Goal: Information Seeking & Learning: Learn about a topic

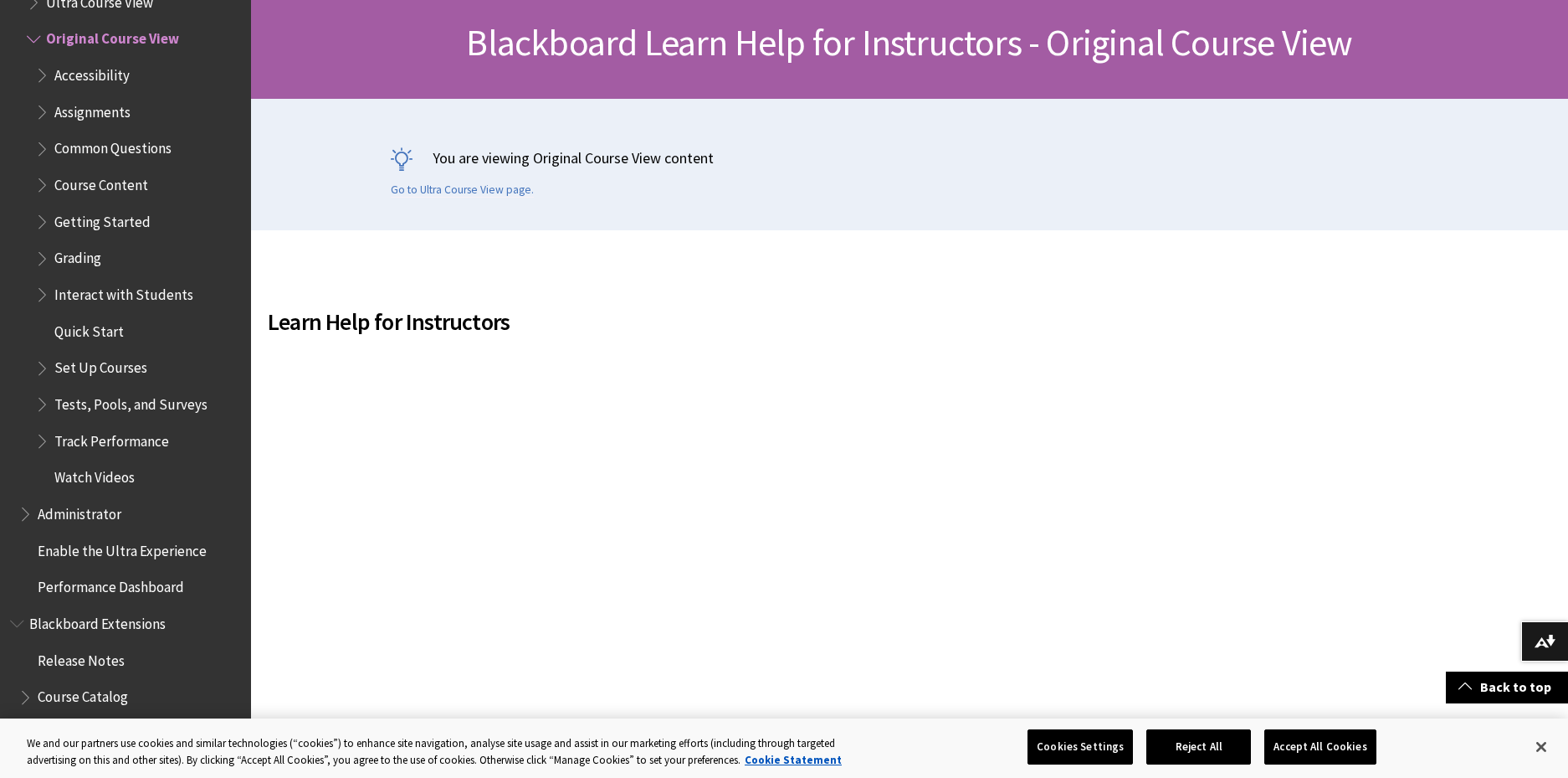
scroll to position [502, 0]
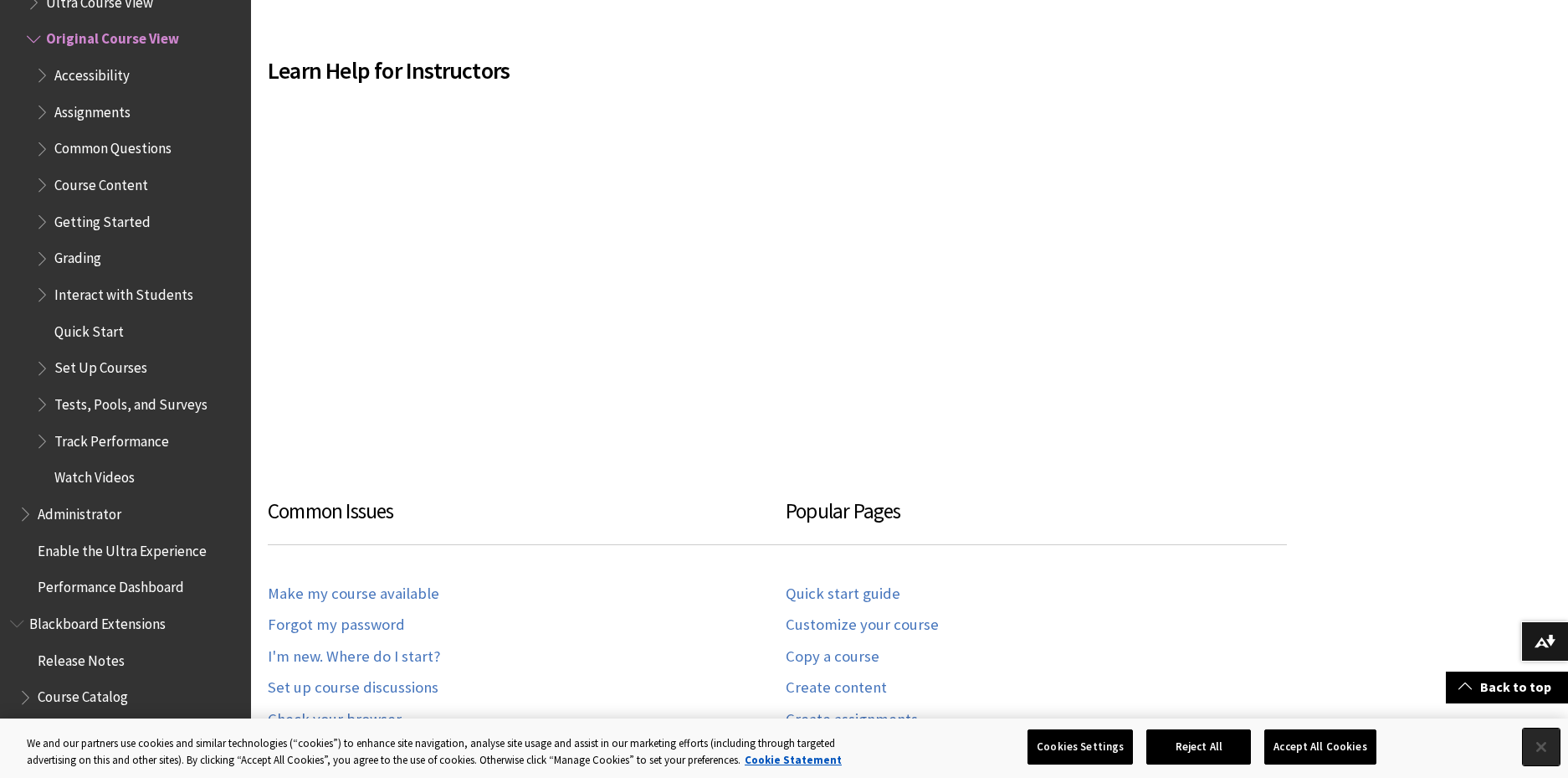
click at [1536, 744] on button "Close" at bounding box center [1541, 746] width 37 height 37
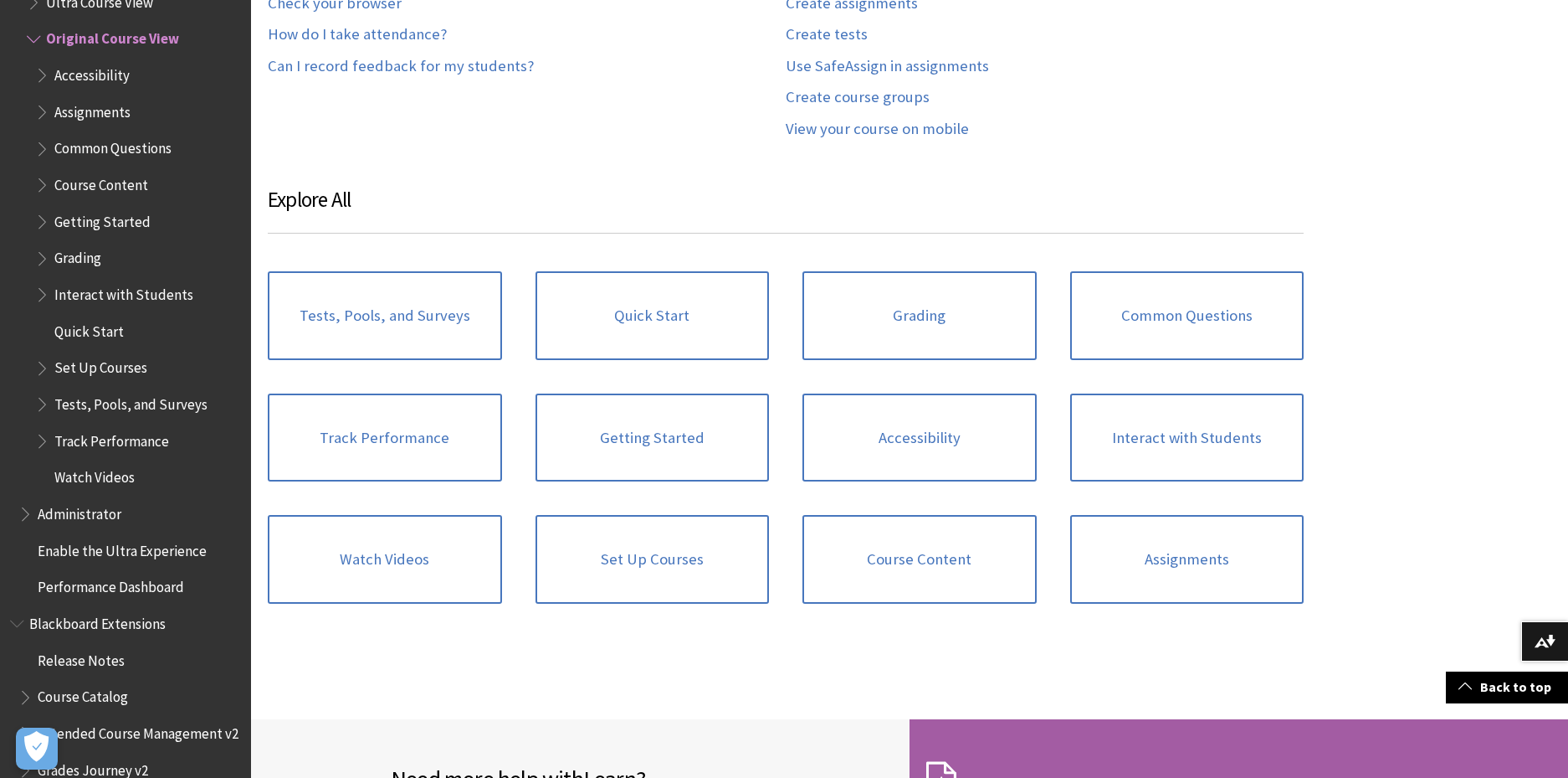
scroll to position [1256, 0]
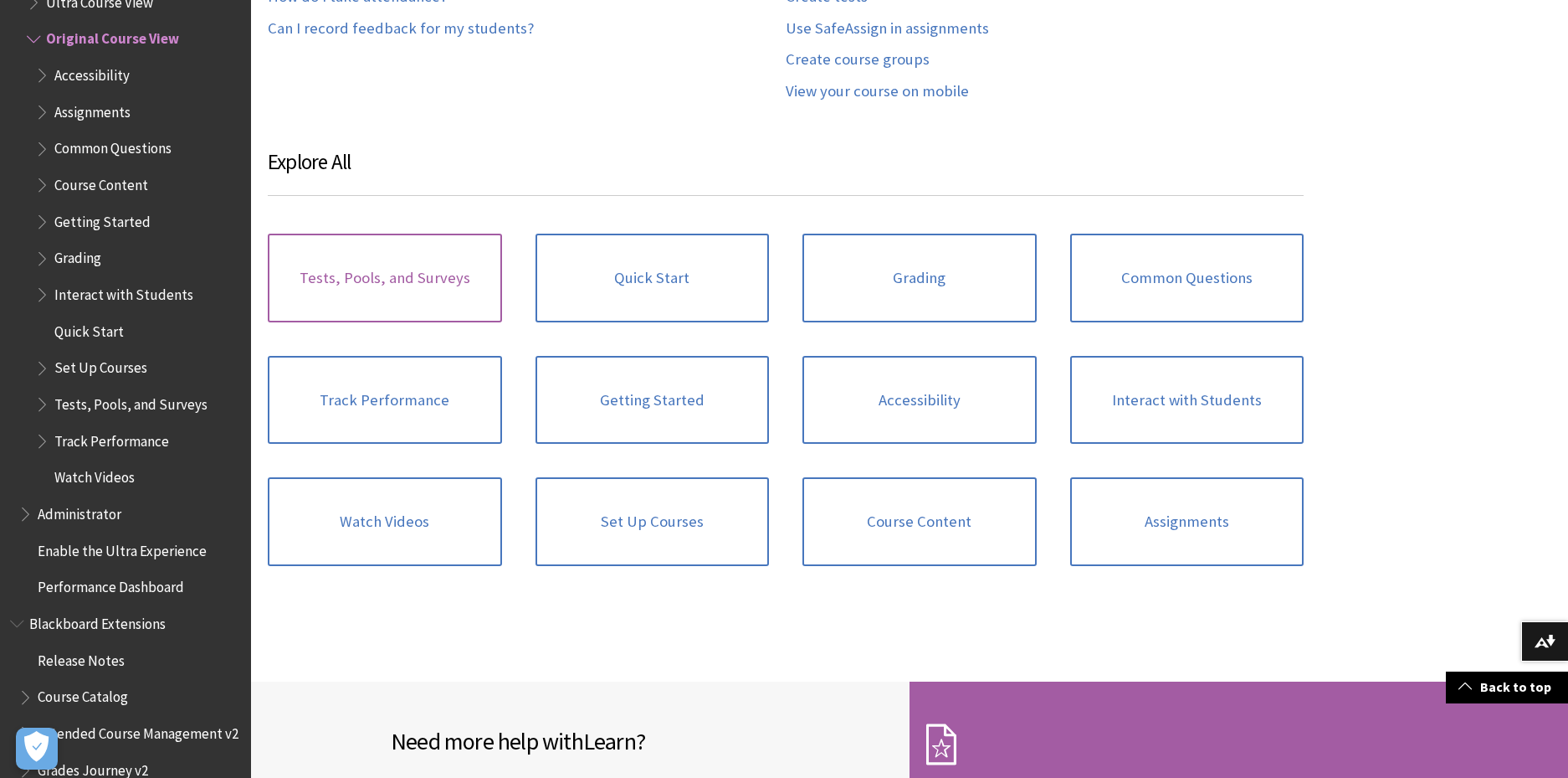
click at [412, 260] on link "Tests, Pools, and Surveys" at bounding box center [385, 278] width 234 height 88
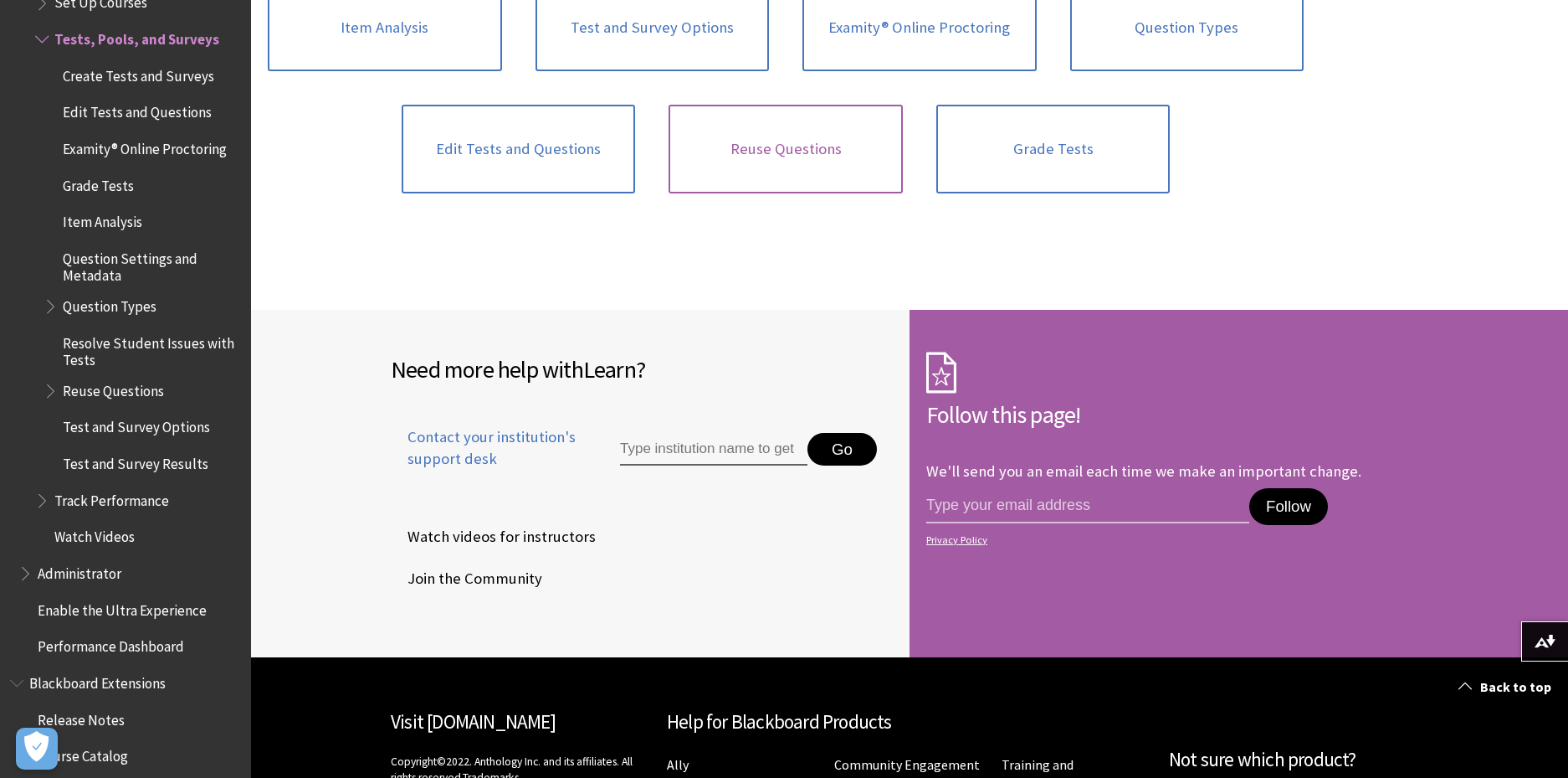
scroll to position [1487, 0]
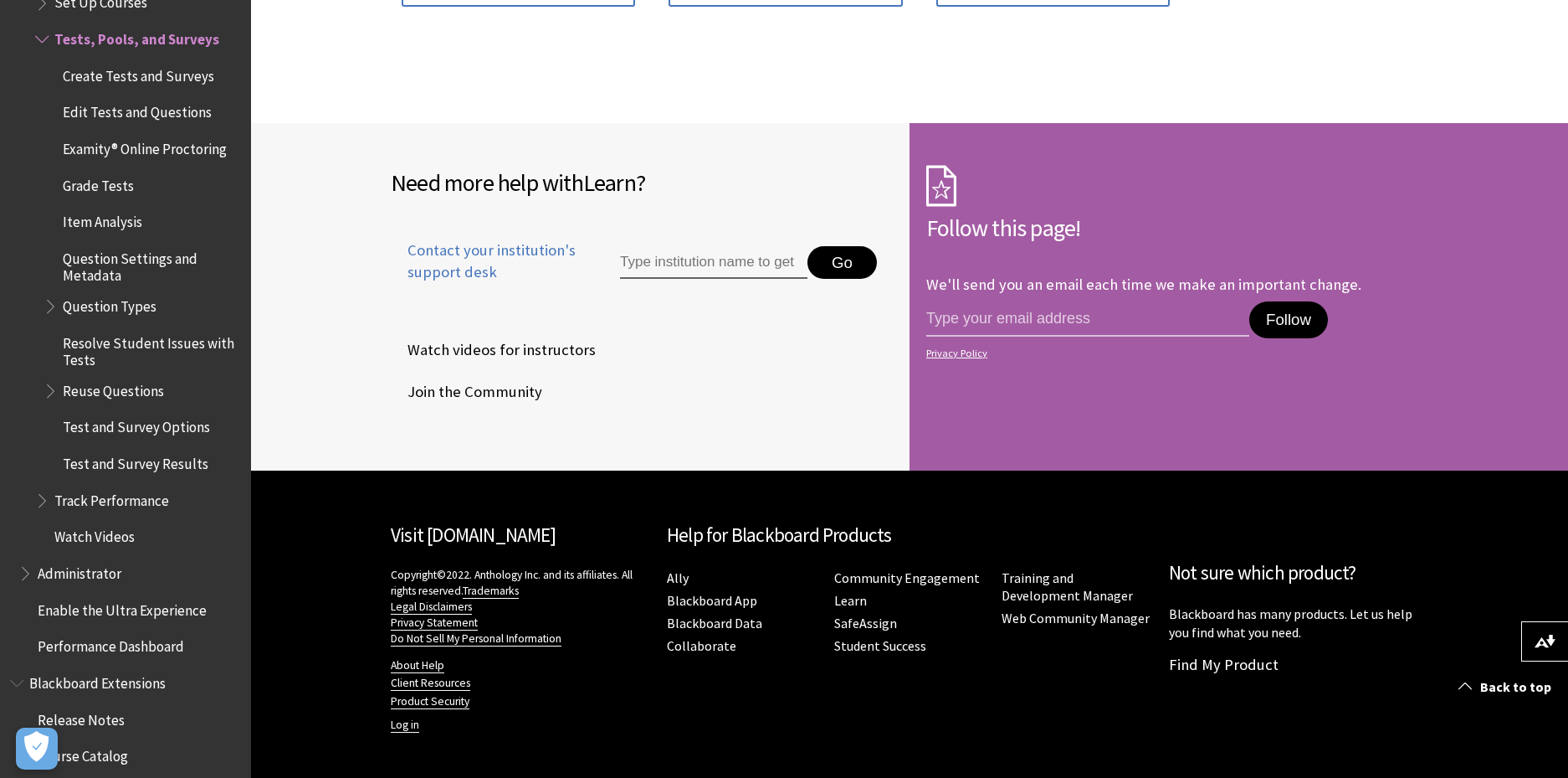
click at [621, 251] on input "Type institution name to get support" at bounding box center [714, 262] width 187 height 33
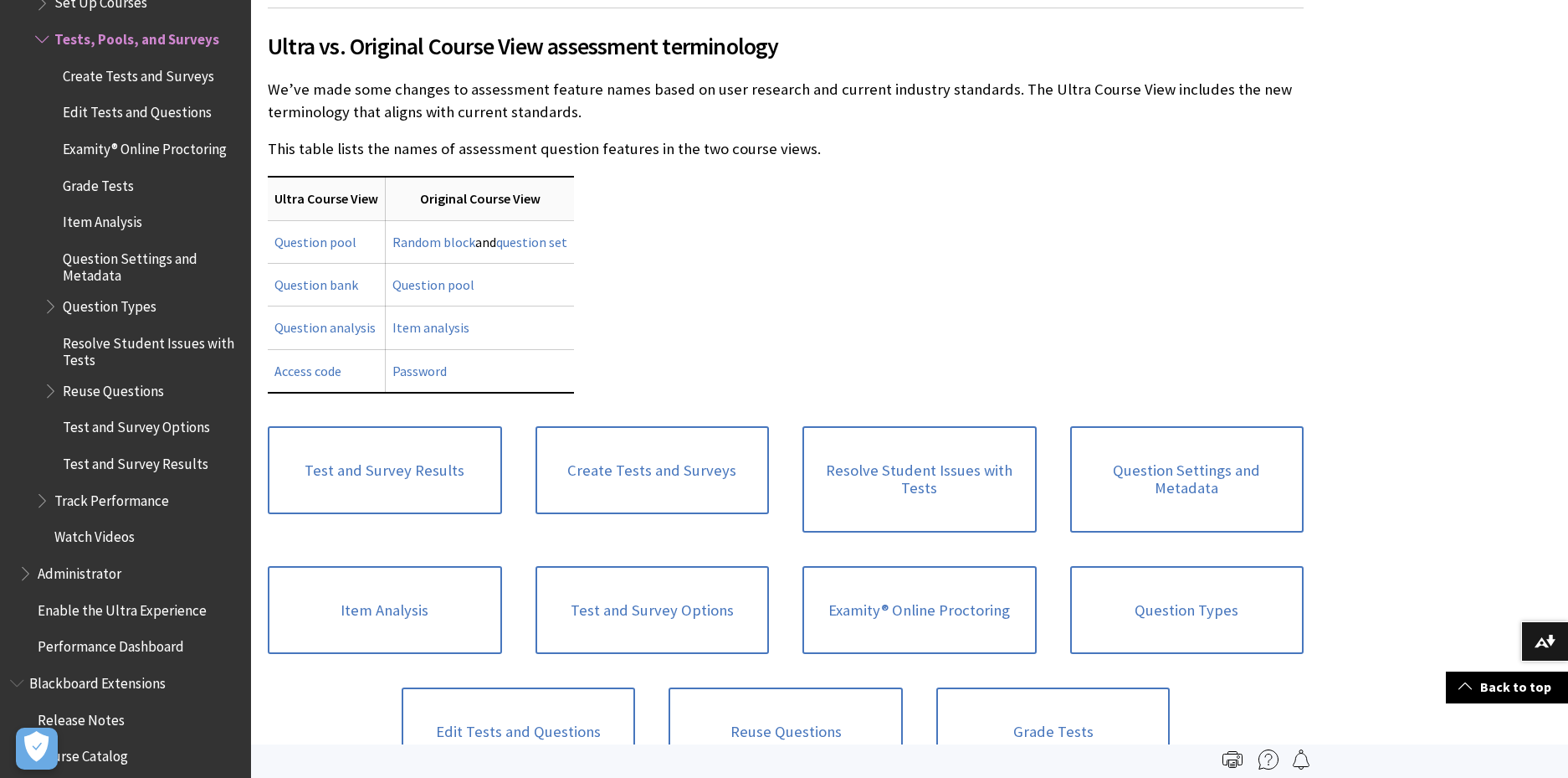
scroll to position [567, 0]
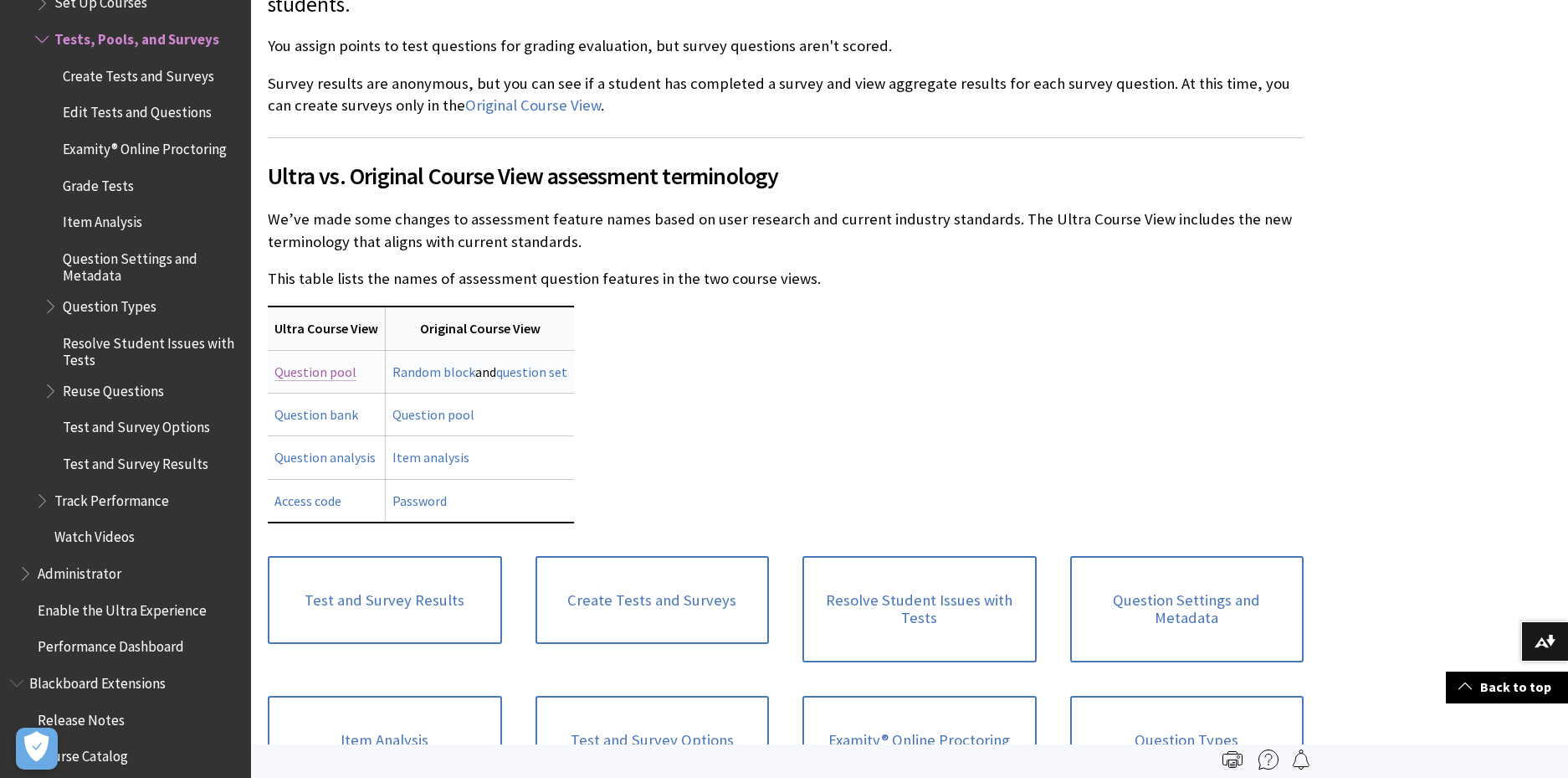
click at [310, 372] on link "Question pool" at bounding box center [315, 371] width 82 height 17
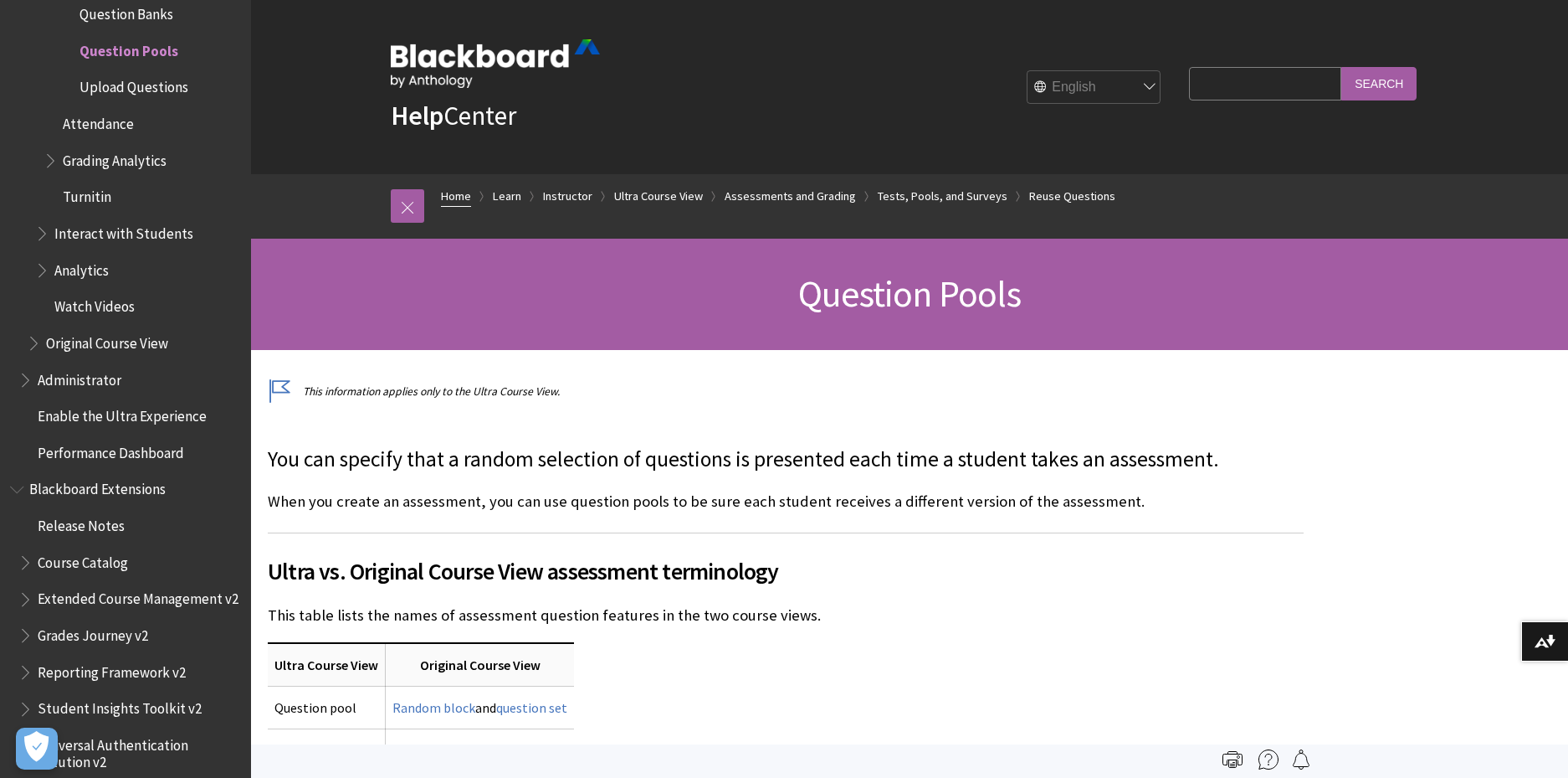
click at [451, 193] on link "Home" at bounding box center [455, 196] width 30 height 21
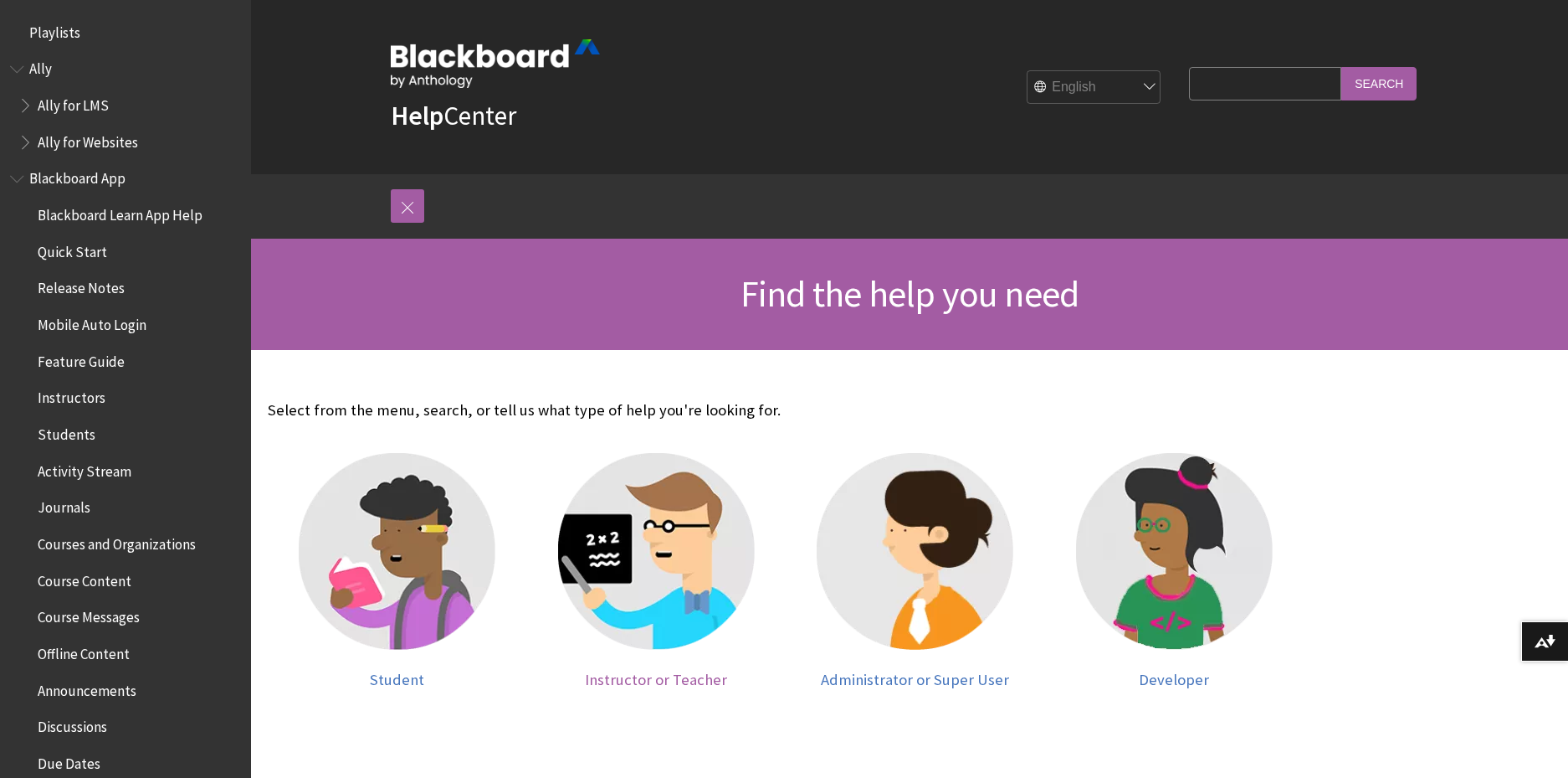
click at [670, 554] on img at bounding box center [656, 551] width 196 height 197
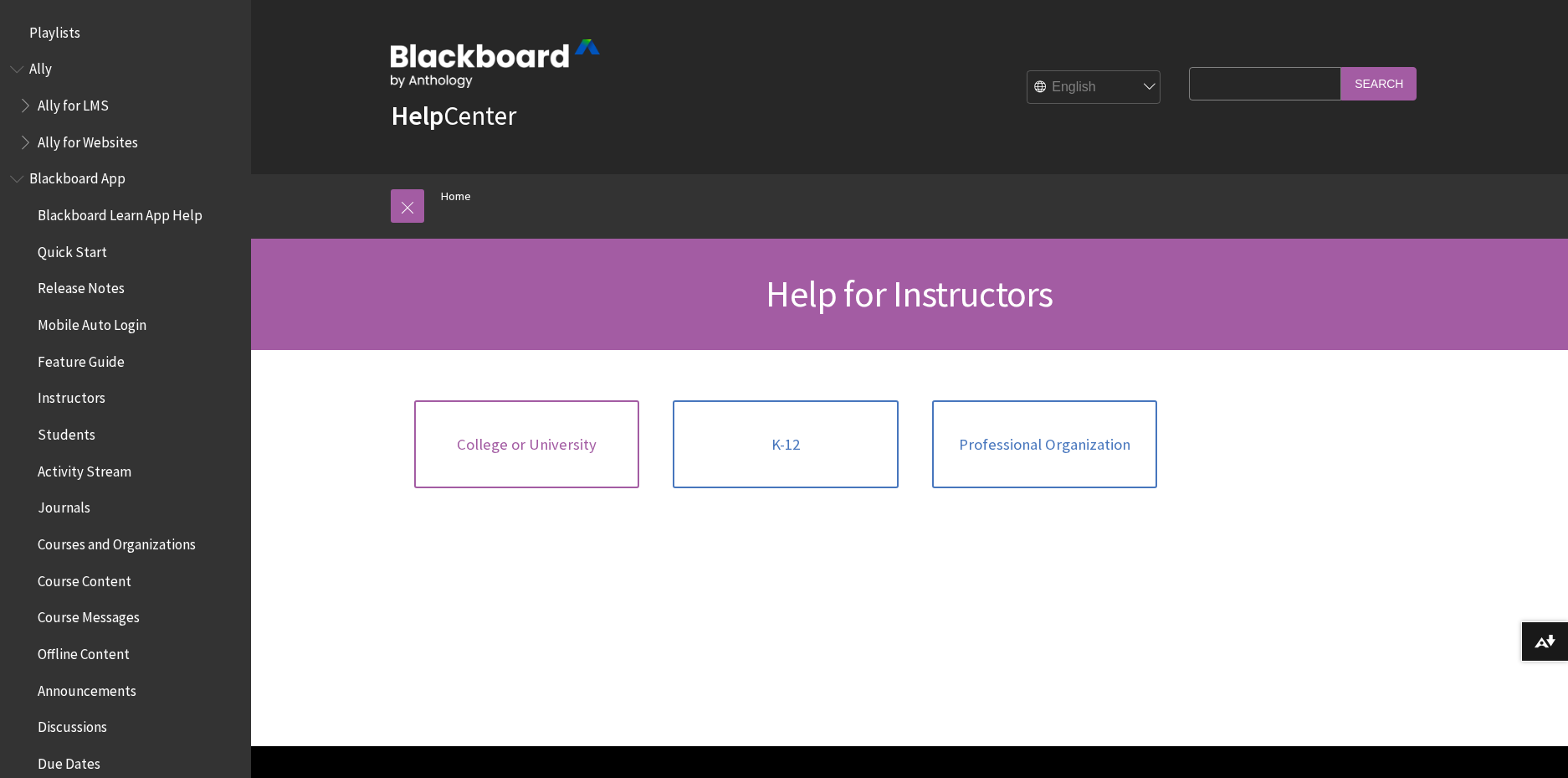
click at [518, 453] on link "College or University" at bounding box center [527, 444] width 226 height 88
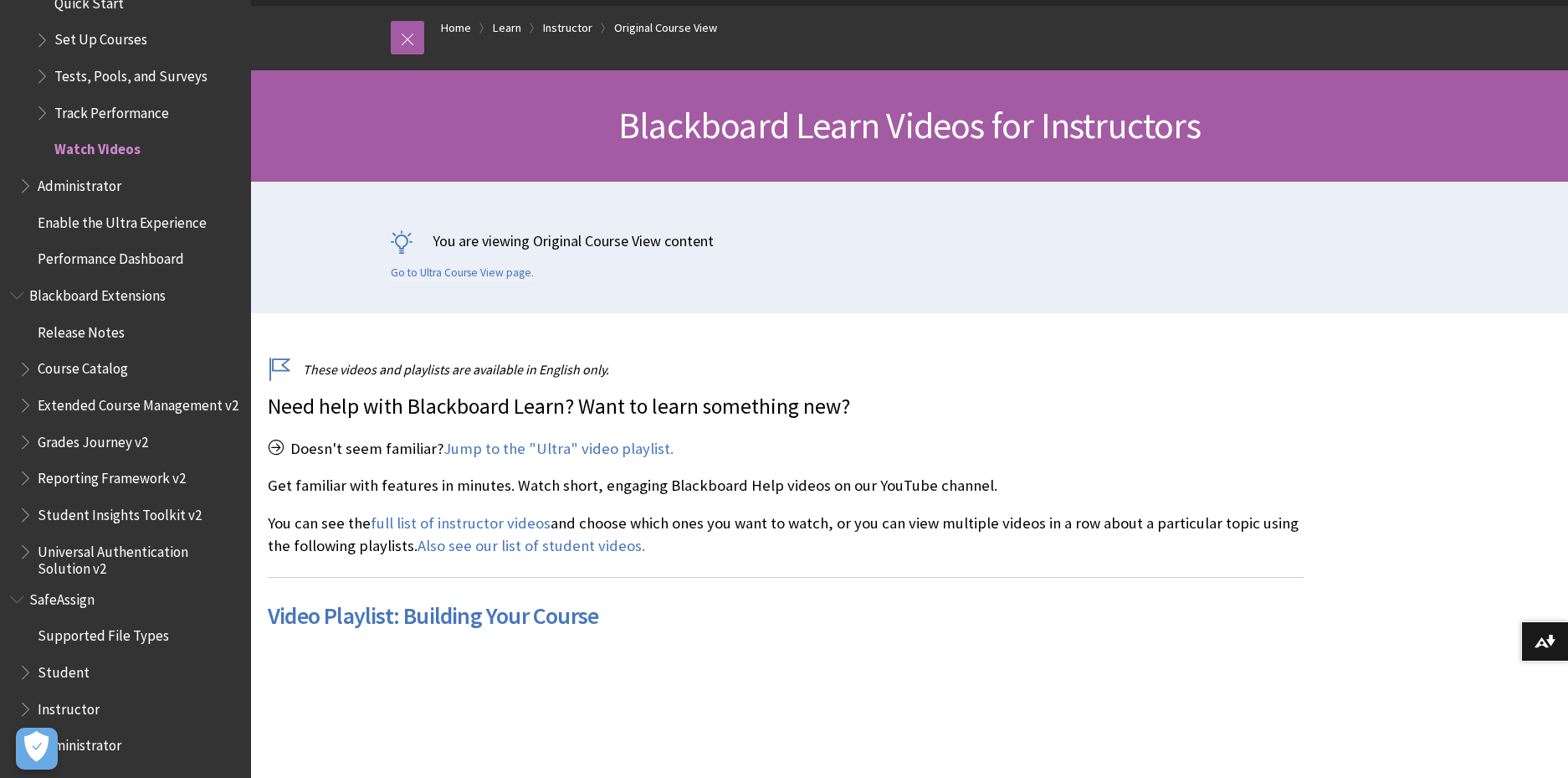
scroll to position [335, 0]
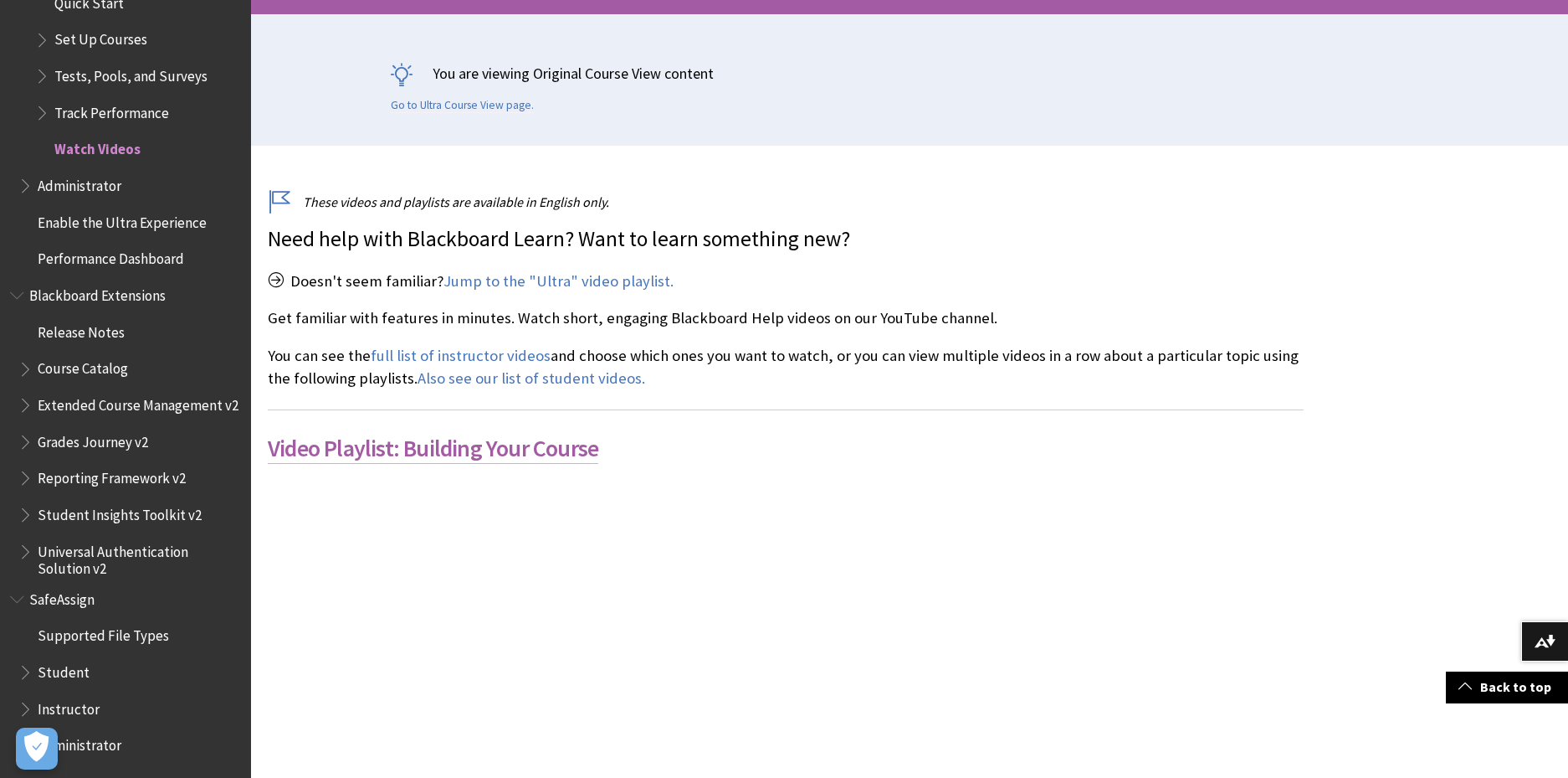
click at [398, 446] on link "Video Playlist: Building Your Course" at bounding box center [433, 448] width 331 height 31
